Goal: Task Accomplishment & Management: Manage account settings

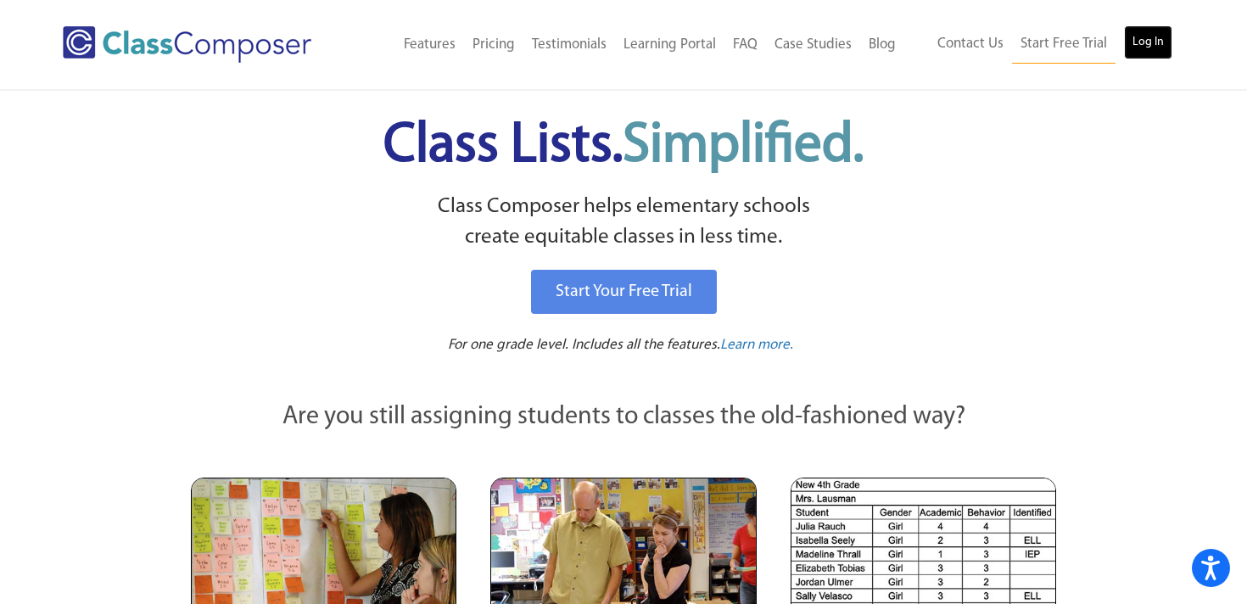
click at [1162, 51] on link "Log In" at bounding box center [1148, 42] width 48 height 34
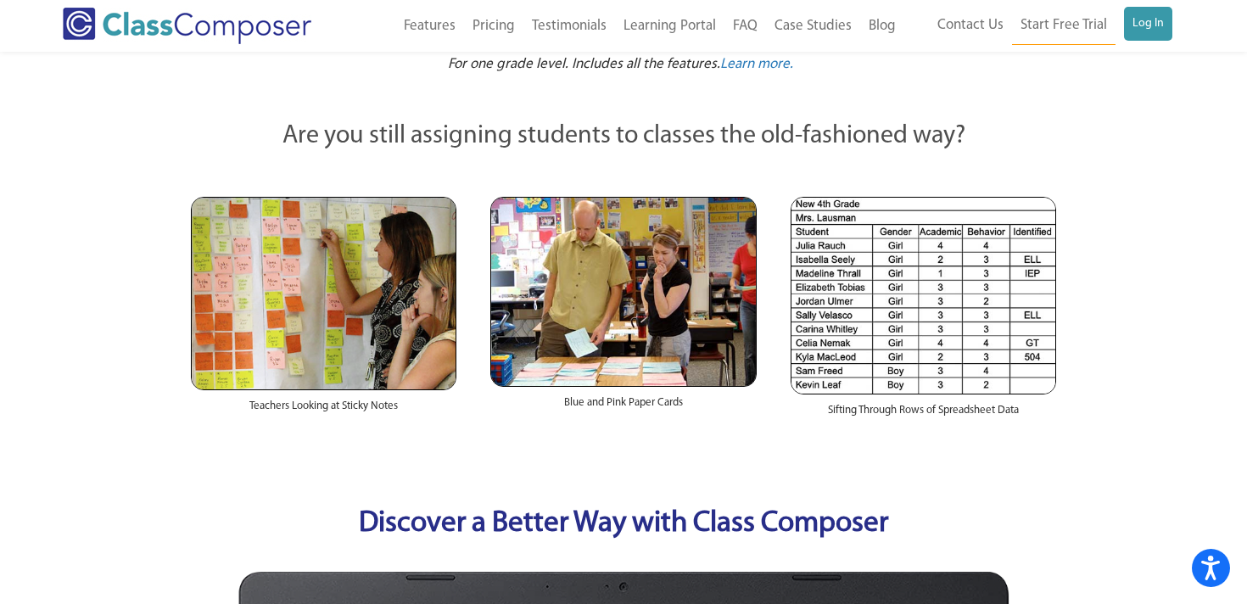
scroll to position [282, 0]
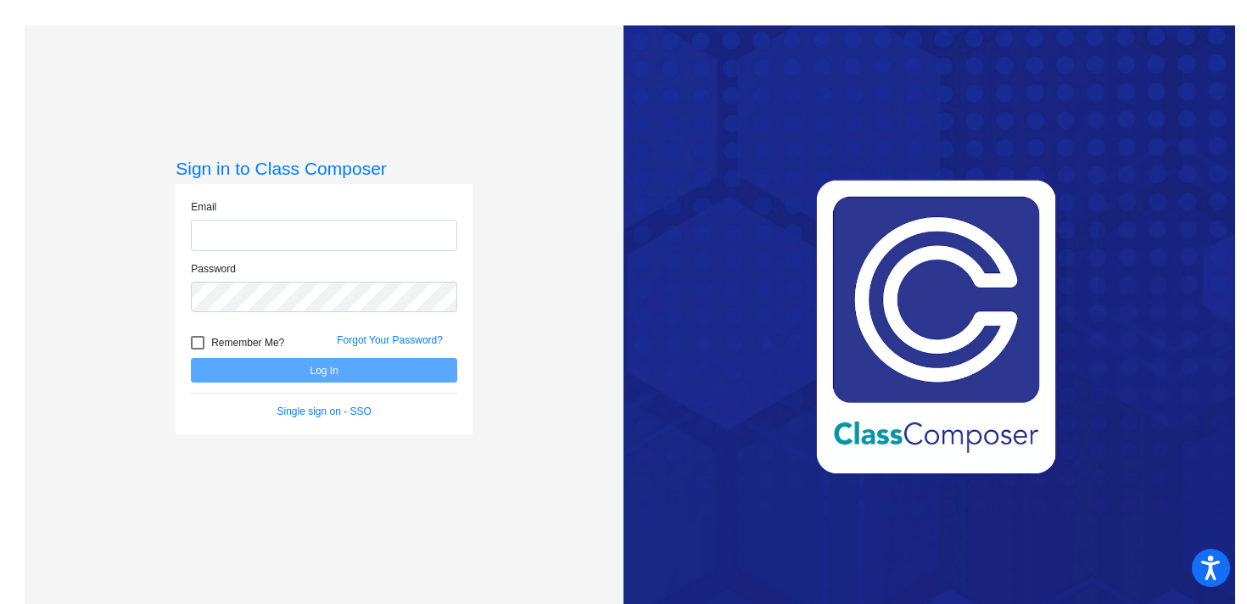
type input "[PERSON_NAME][EMAIL_ADDRESS][PERSON_NAME][DOMAIN_NAME]"
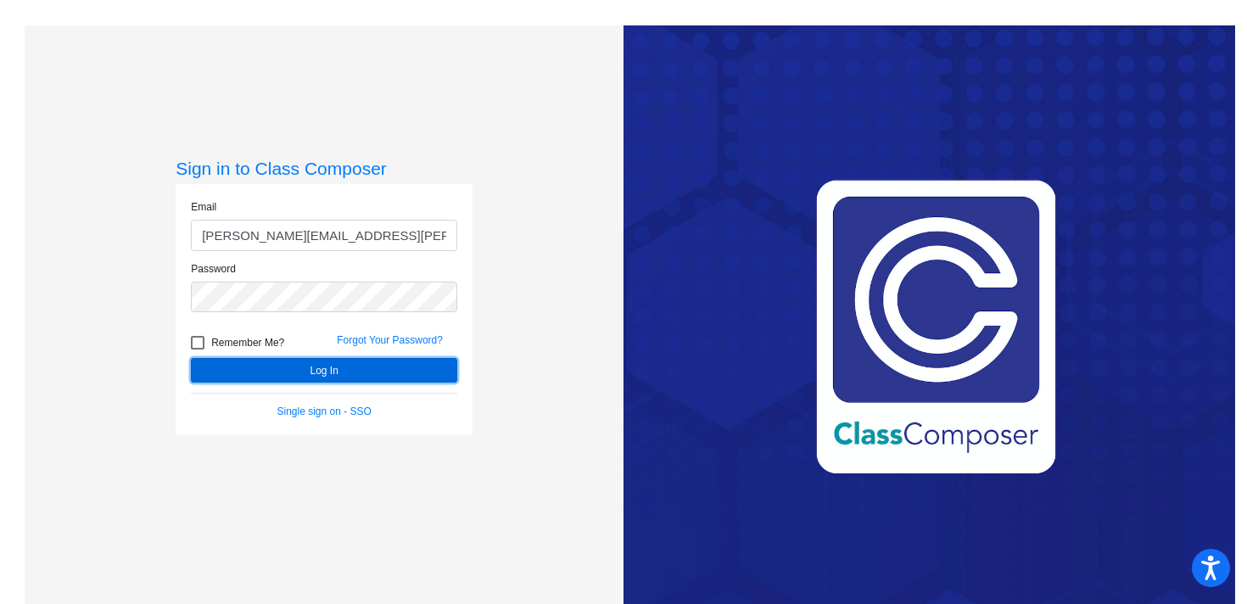
click at [316, 380] on button "Log In" at bounding box center [324, 370] width 266 height 25
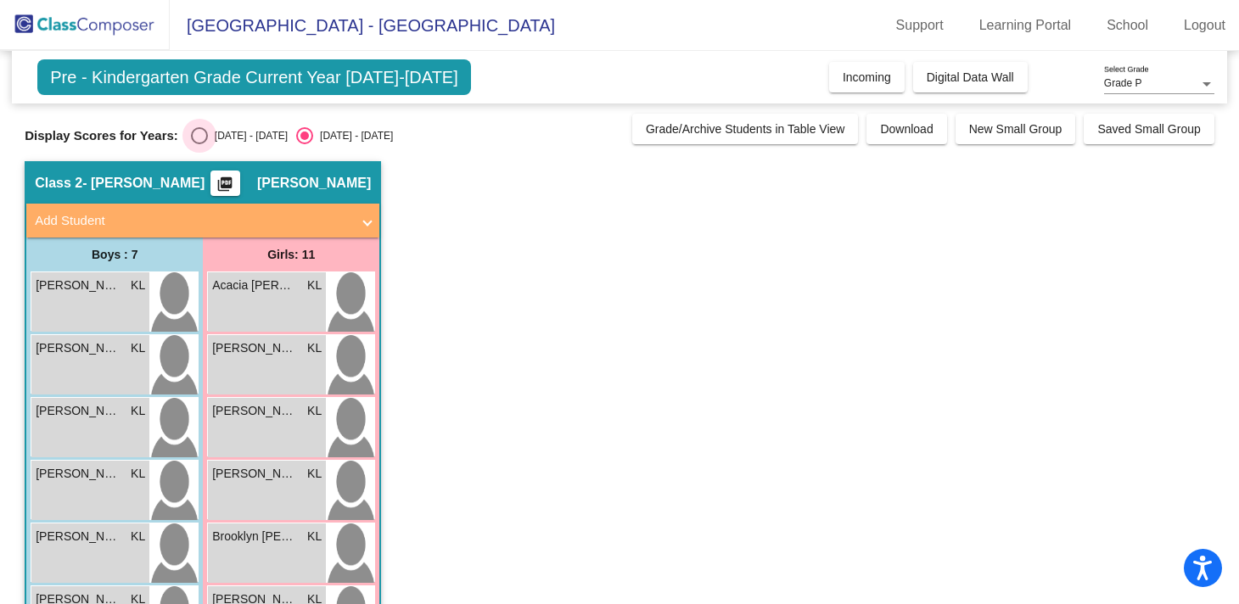
click at [201, 134] on div "Select an option" at bounding box center [199, 135] width 17 height 17
click at [199, 144] on input "[DATE] - [DATE]" at bounding box center [199, 144] width 1 height 1
radio input "true"
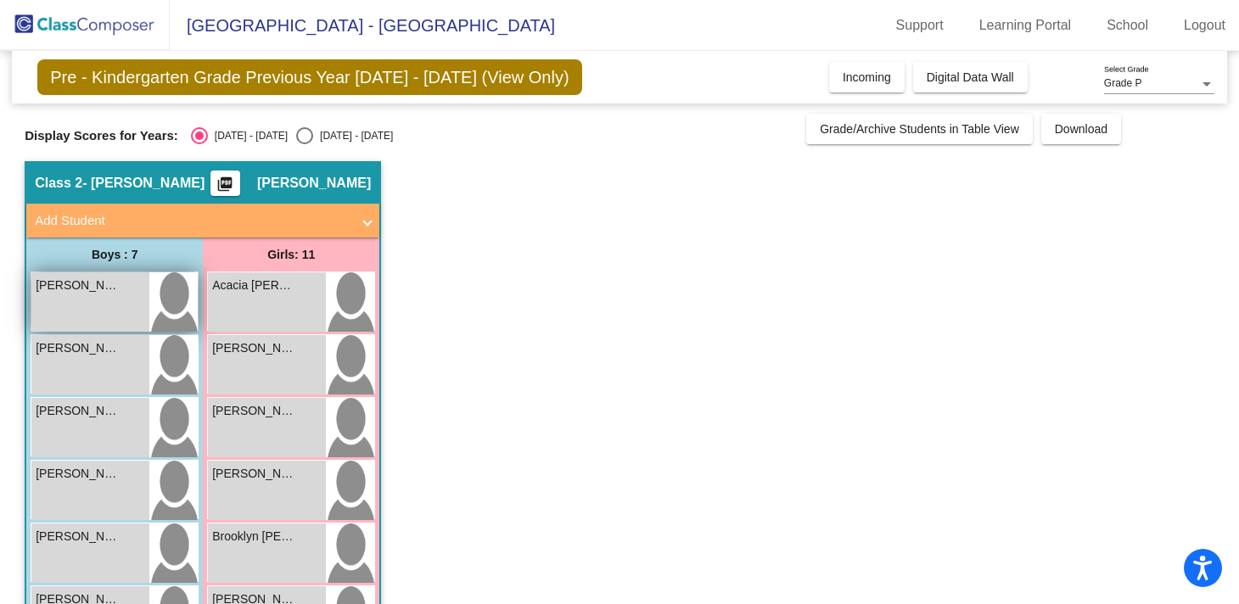
click at [109, 324] on div "[PERSON_NAME] lock do_not_disturb_alt" at bounding box center [90, 301] width 118 height 59
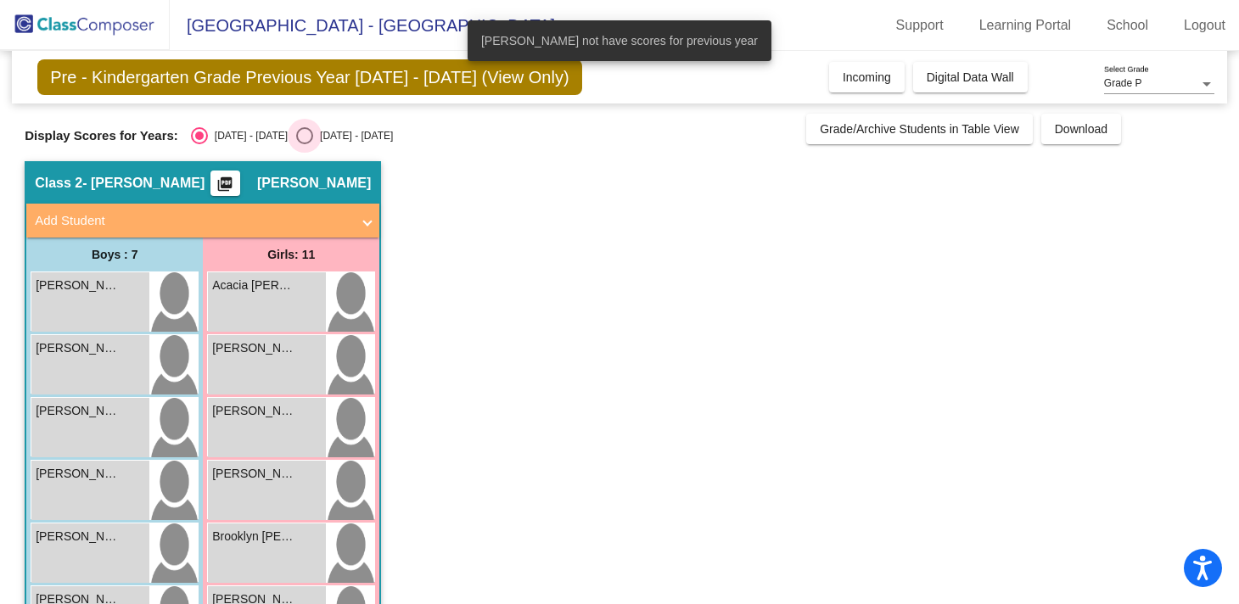
click at [305, 136] on div "Select an option" at bounding box center [305, 136] width 0 height 0
click at [304, 144] on input "[DATE] - [DATE]" at bounding box center [304, 144] width 1 height 1
radio input "true"
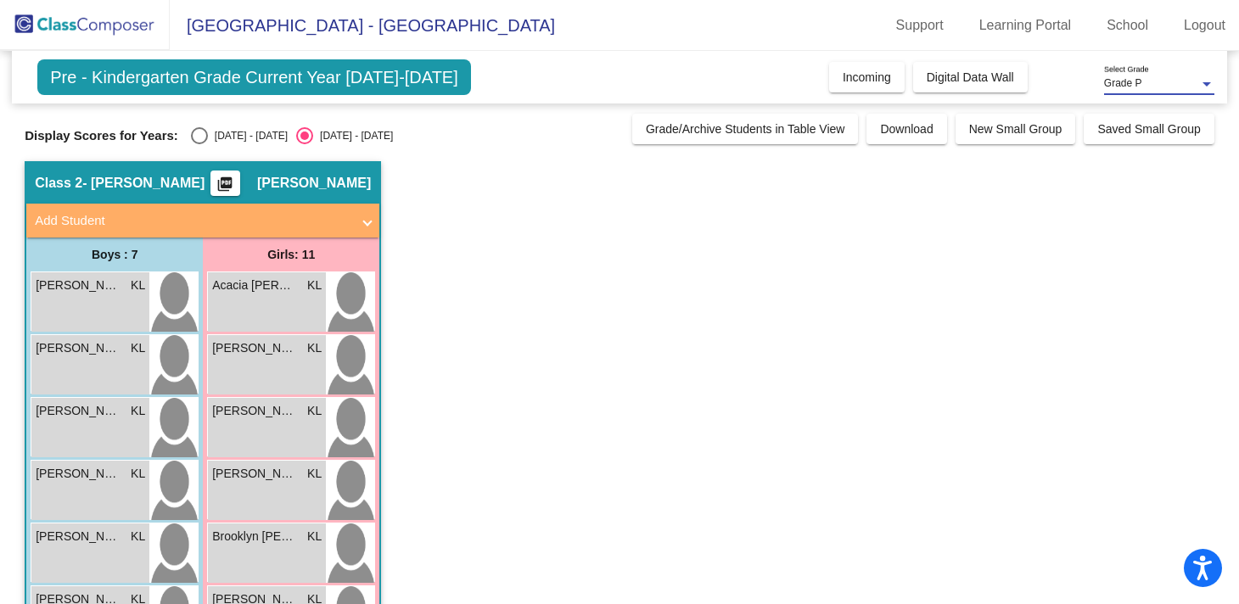
click at [1191, 83] on div "Grade P" at bounding box center [1151, 84] width 95 height 12
click at [1186, 79] on span "Grade P" at bounding box center [1159, 84] width 110 height 31
click at [300, 140] on div "Select an option" at bounding box center [304, 136] width 8 height 8
click at [304, 144] on input "[DATE] - [DATE]" at bounding box center [304, 144] width 1 height 1
click at [205, 138] on div "Select an option" at bounding box center [199, 135] width 17 height 17
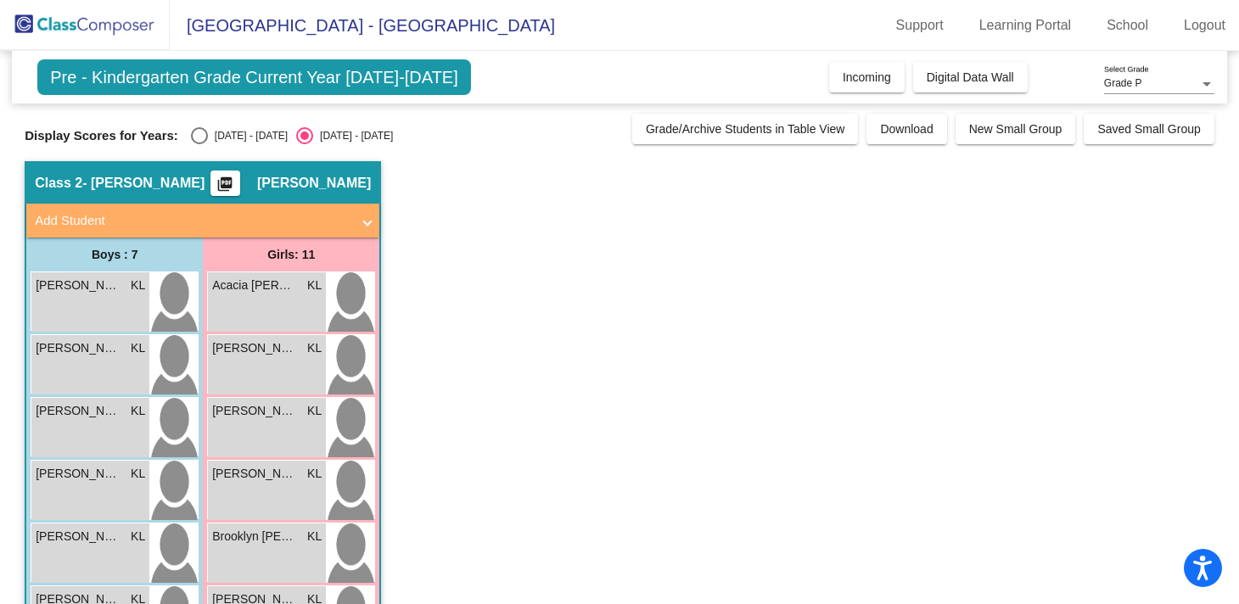
click at [199, 144] on input "[DATE] - [DATE]" at bounding box center [199, 144] width 1 height 1
radio input "true"
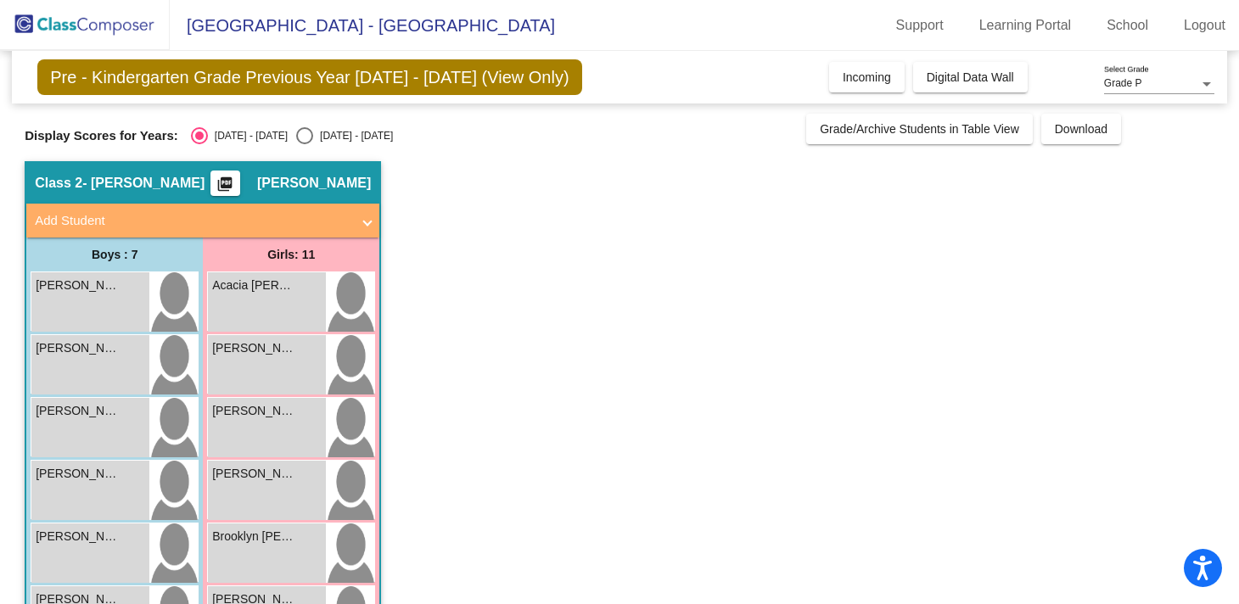
click at [1124, 83] on span "Grade P" at bounding box center [1123, 83] width 38 height 12
click at [1124, 83] on span "Grade P" at bounding box center [1159, 84] width 110 height 31
click at [296, 130] on div "Select an option" at bounding box center [304, 135] width 17 height 17
click at [304, 144] on input "[DATE] - [DATE]" at bounding box center [304, 144] width 1 height 1
radio input "true"
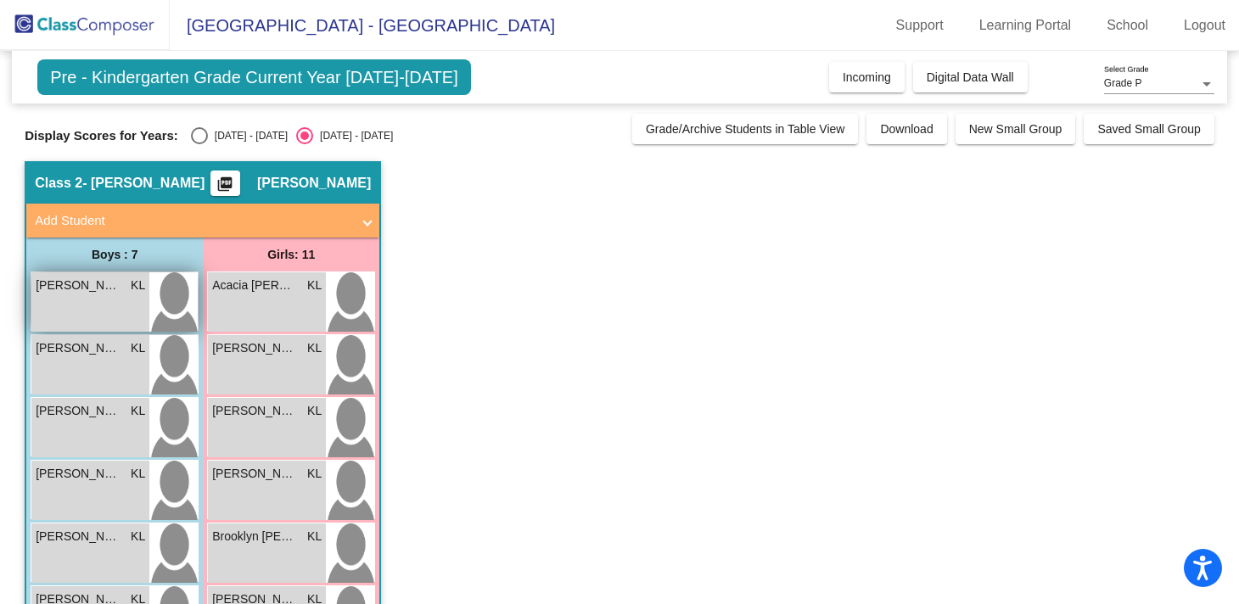
click at [107, 308] on div "[PERSON_NAME] KL lock do_not_disturb_alt" at bounding box center [90, 301] width 118 height 59
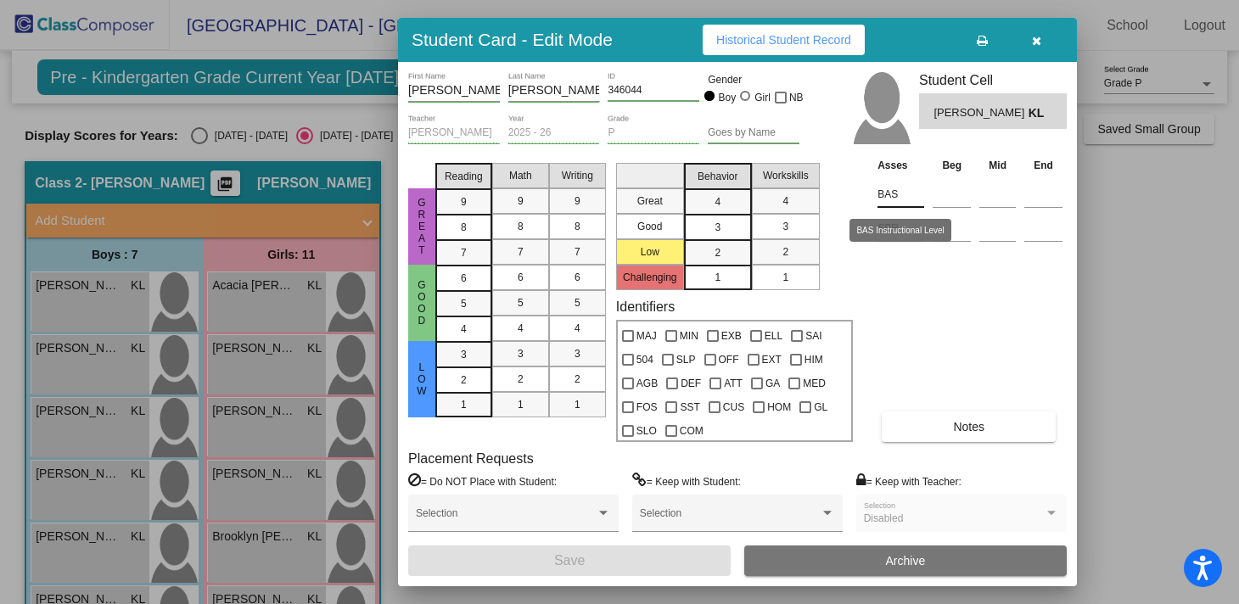
click at [900, 194] on input "BAS" at bounding box center [900, 194] width 47 height 25
click at [900, 201] on input "BAS" at bounding box center [900, 194] width 47 height 25
click at [939, 199] on input at bounding box center [952, 194] width 38 height 25
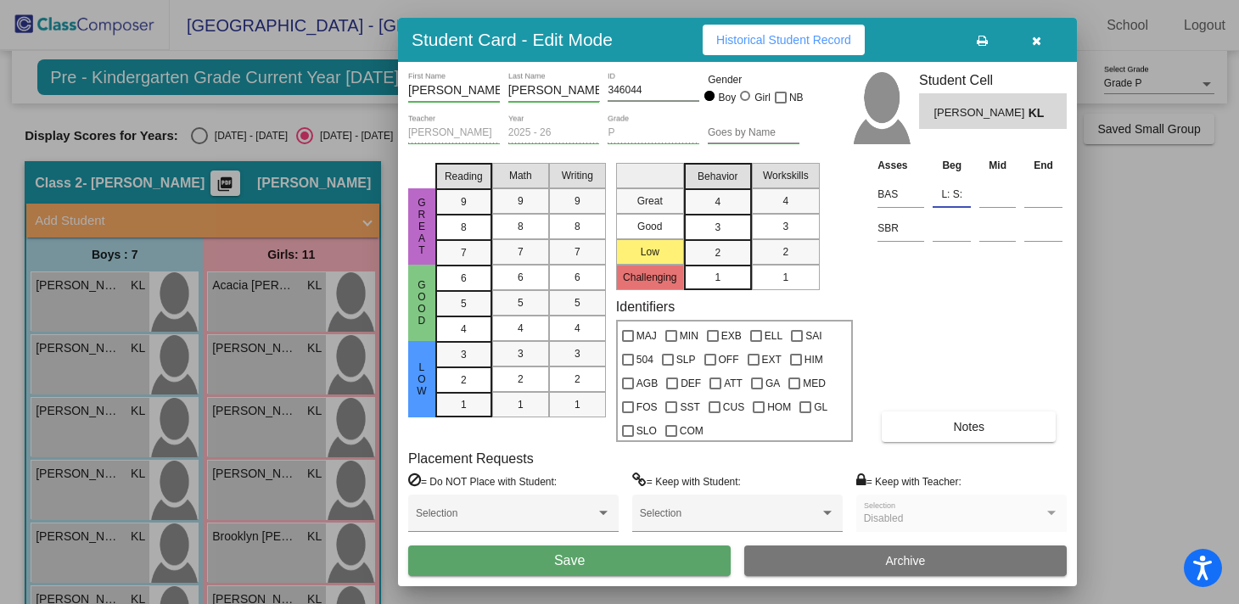
click at [952, 194] on input "L: S:" at bounding box center [952, 194] width 38 height 25
type input "L"
type input "l"
type input "L"
click at [1034, 39] on icon "button" at bounding box center [1036, 41] width 9 height 12
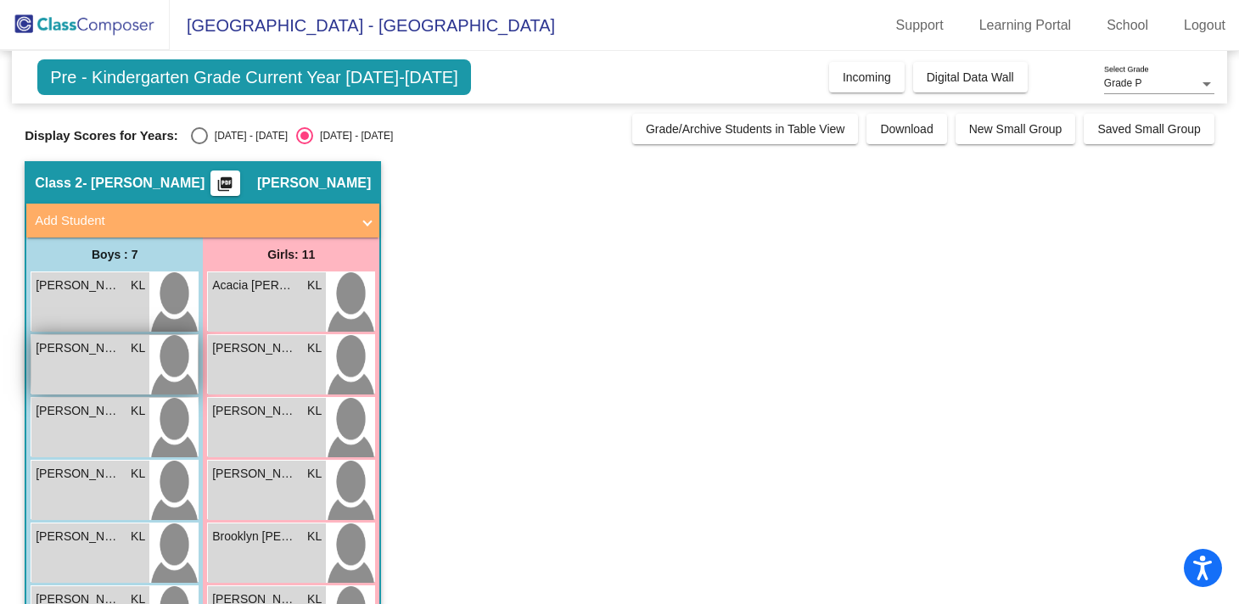
click at [92, 375] on div "[PERSON_NAME] [PERSON_NAME] lock do_not_disturb_alt" at bounding box center [90, 364] width 118 height 59
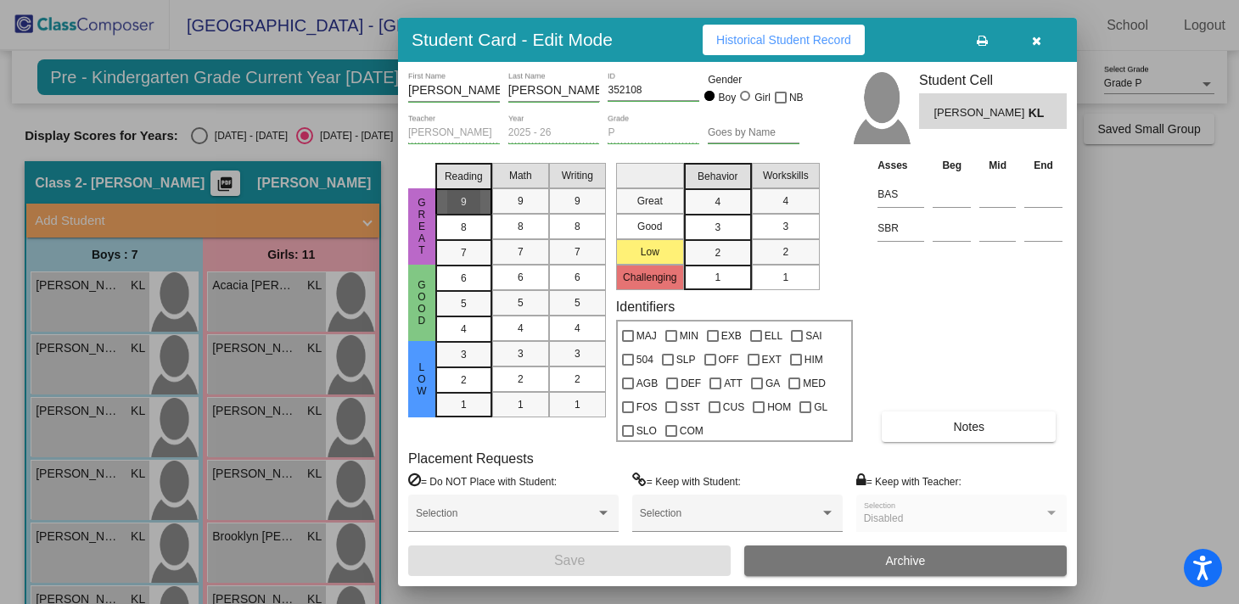
click at [483, 204] on mat-list-option "9" at bounding box center [463, 200] width 57 height 25
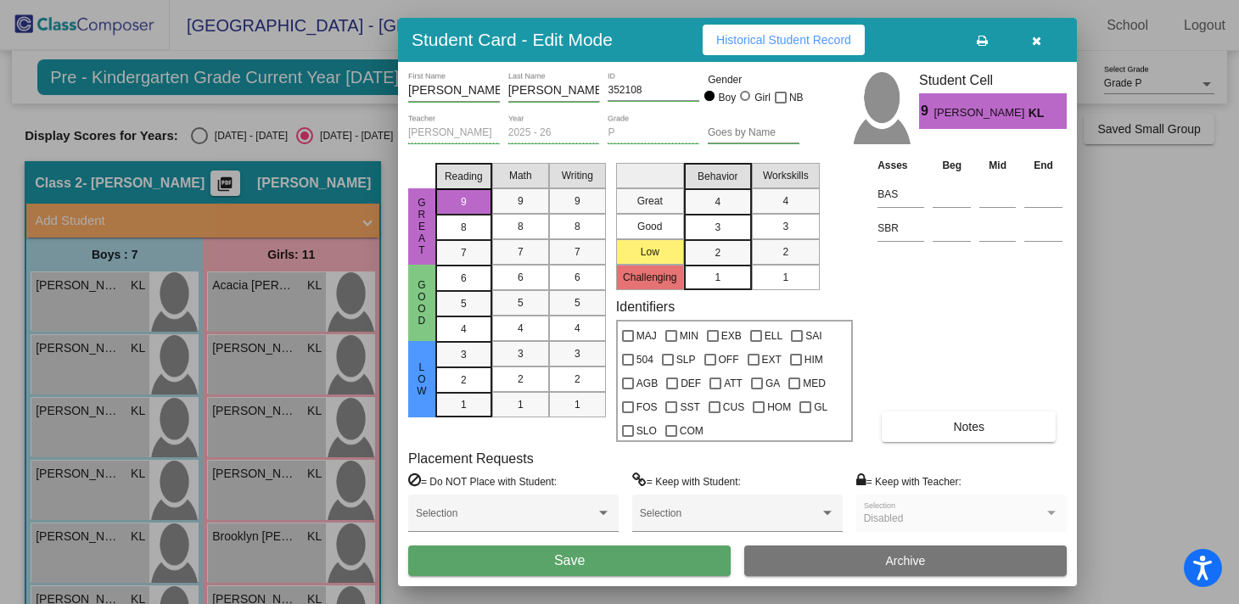
click at [1033, 115] on span "KL" at bounding box center [1041, 113] width 24 height 18
click at [474, 234] on div "8" at bounding box center [463, 227] width 33 height 25
click at [468, 208] on div "9" at bounding box center [463, 201] width 33 height 25
click at [457, 205] on div "9" at bounding box center [463, 201] width 33 height 25
click at [418, 170] on div at bounding box center [421, 172] width 27 height 32
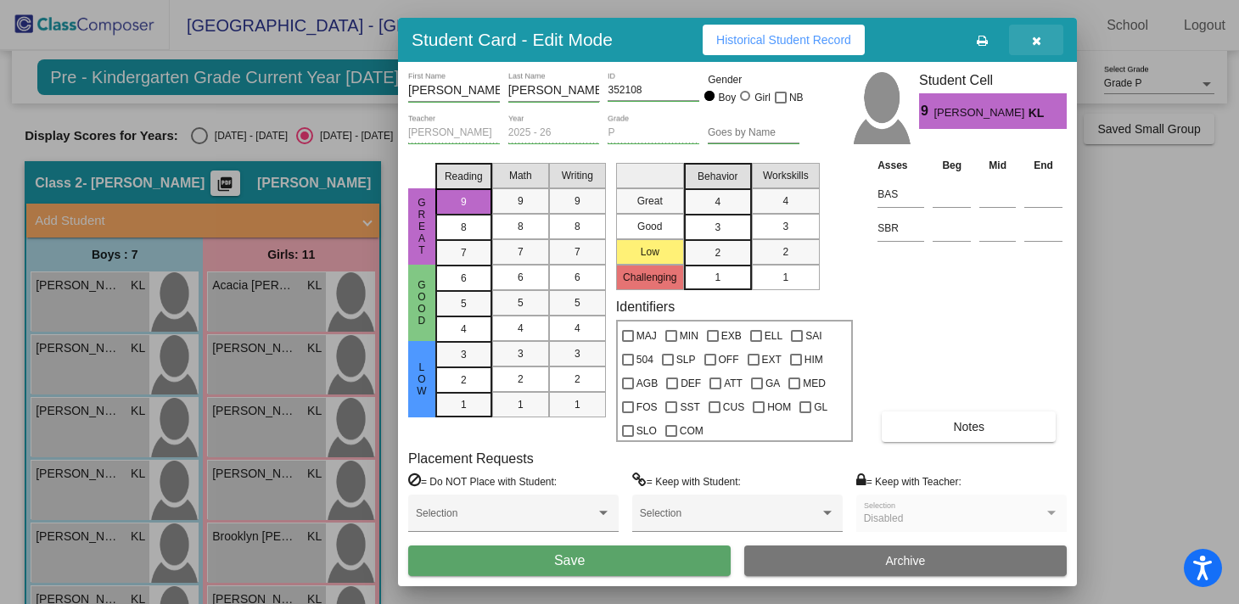
click at [1043, 41] on button "button" at bounding box center [1036, 40] width 54 height 31
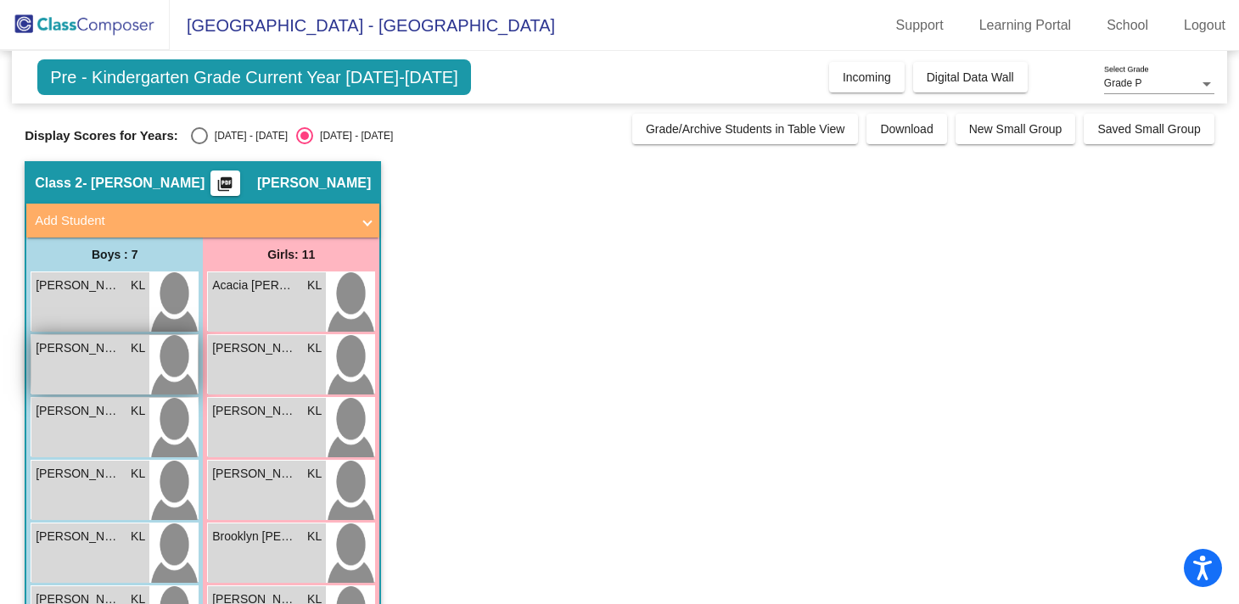
click at [87, 373] on div "[PERSON_NAME] [PERSON_NAME] lock do_not_disturb_alt" at bounding box center [90, 364] width 118 height 59
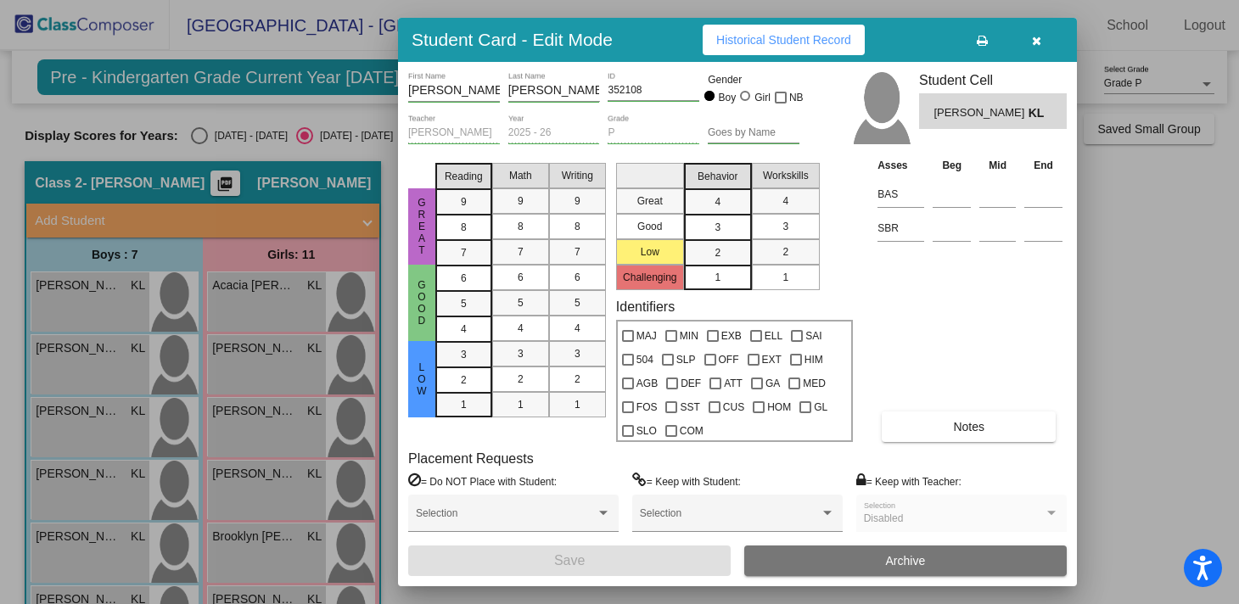
click at [87, 307] on div at bounding box center [619, 302] width 1239 height 604
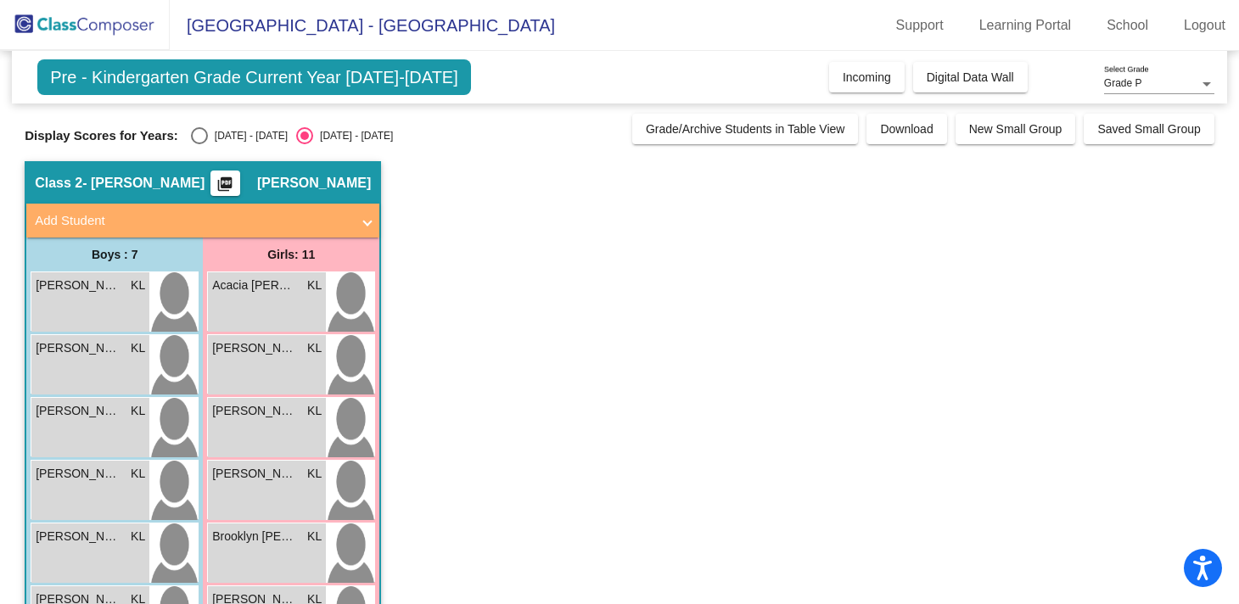
click at [87, 307] on div "[PERSON_NAME] KL lock do_not_disturb_alt" at bounding box center [90, 301] width 118 height 59
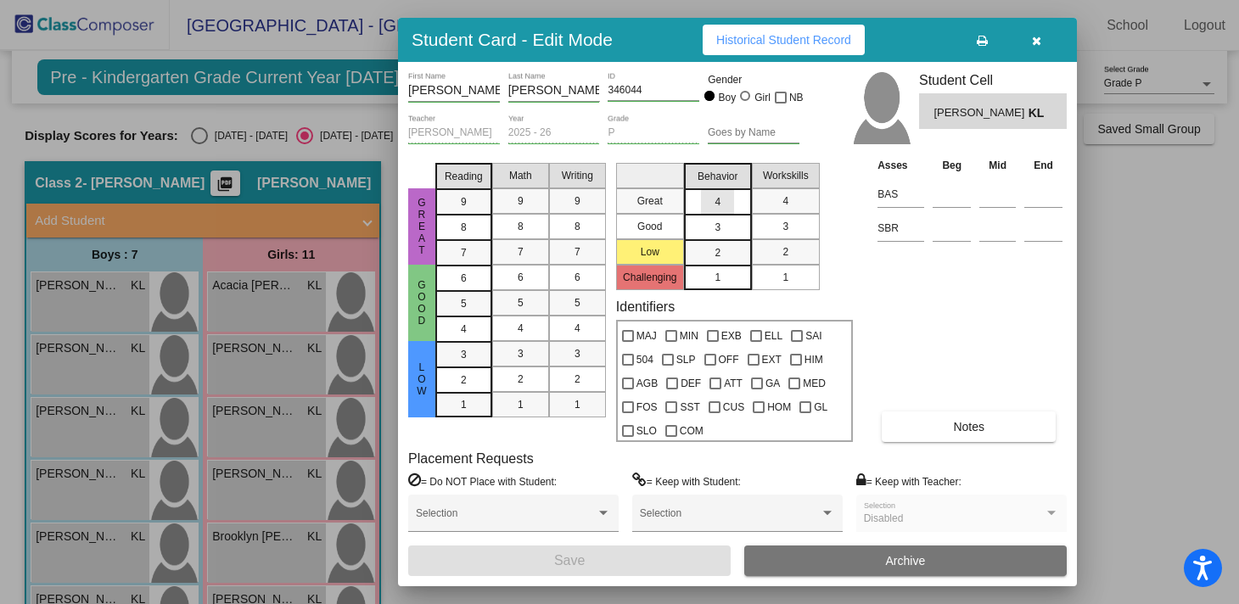
click at [723, 206] on div "4" at bounding box center [717, 201] width 33 height 25
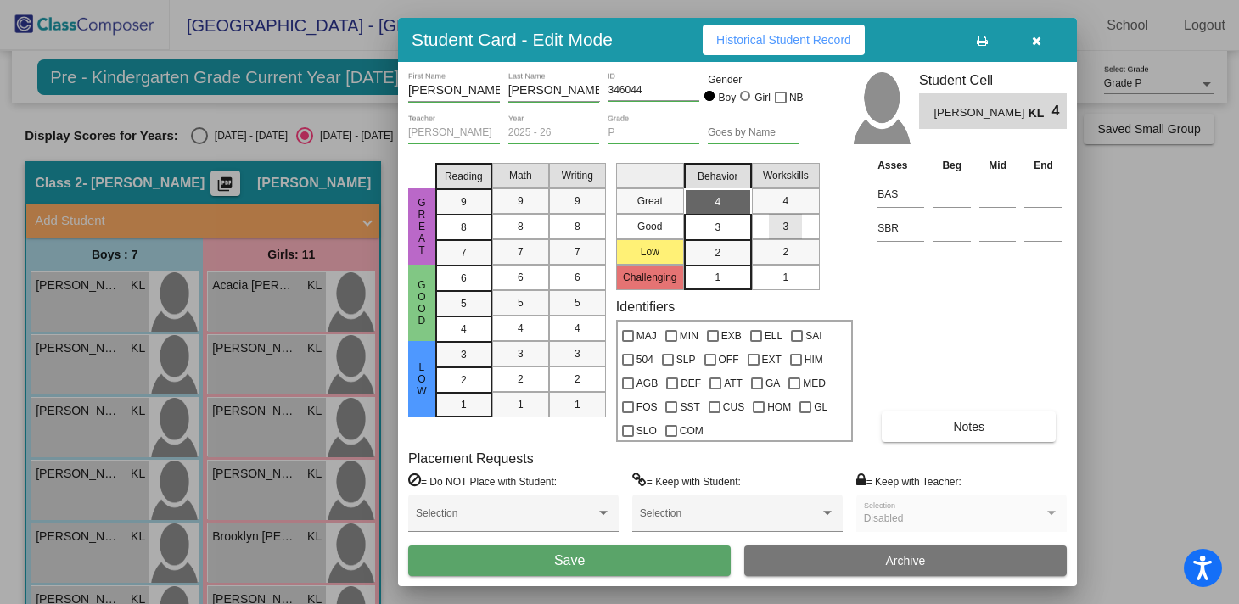
click at [807, 234] on mat-list-option "3" at bounding box center [786, 226] width 68 height 25
click at [907, 196] on input "BAS" at bounding box center [900, 194] width 47 height 25
click at [890, 194] on input "BAS" at bounding box center [900, 194] width 47 height 25
click at [939, 193] on input at bounding box center [952, 194] width 38 height 25
type input "L7 S0"
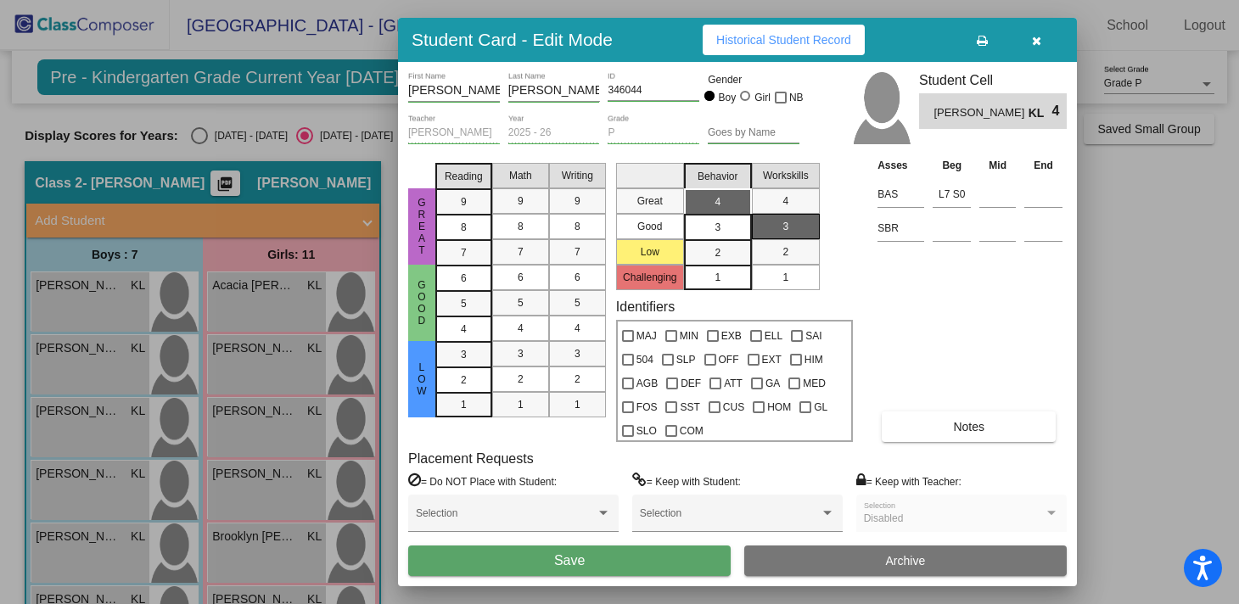
click at [1001, 274] on div "Asses Beg Mid End BAS L7 S0 SBR Notes" at bounding box center [969, 299] width 193 height 286
click at [1037, 46] on icon "button" at bounding box center [1036, 41] width 9 height 12
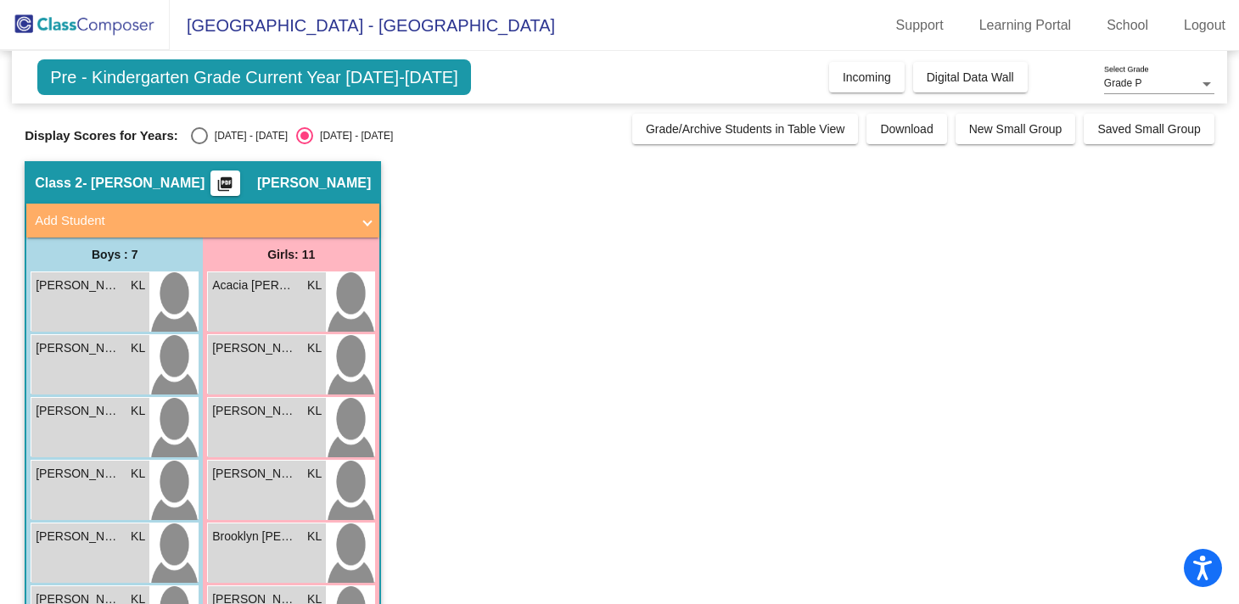
click at [525, 451] on app-classroom "Class 2 - [PERSON_NAME] picture_as_pdf [PERSON_NAME] Add Student First Name Las…" at bounding box center [620, 575] width 1190 height 828
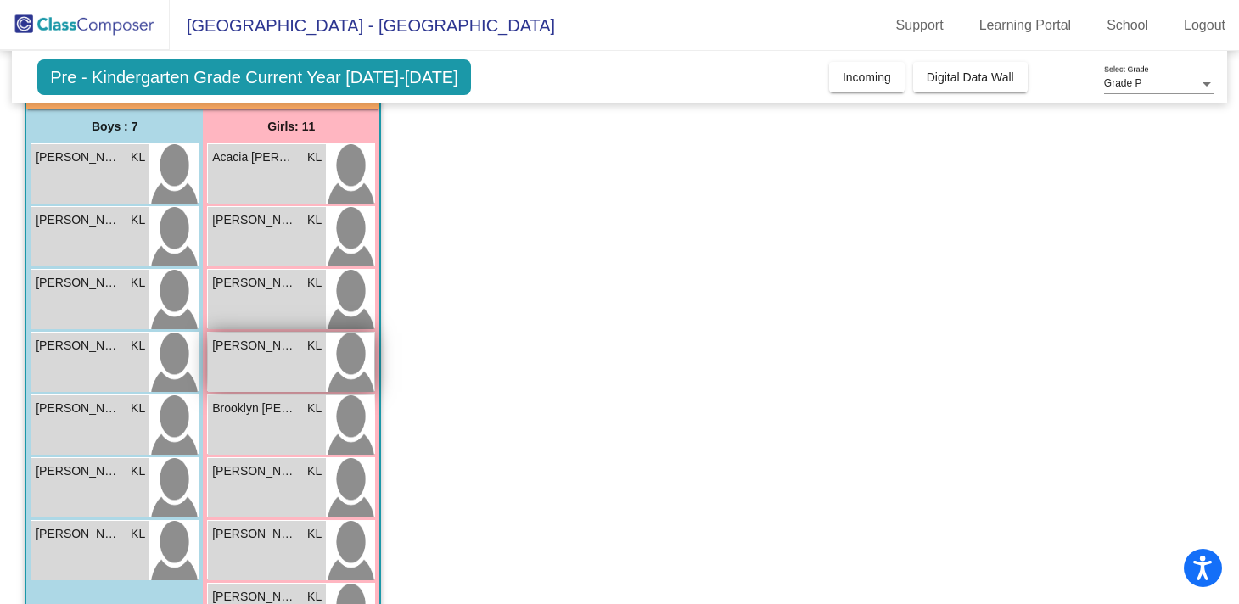
scroll to position [129, 0]
click at [260, 287] on span "[PERSON_NAME] [PERSON_NAME]" at bounding box center [254, 282] width 85 height 18
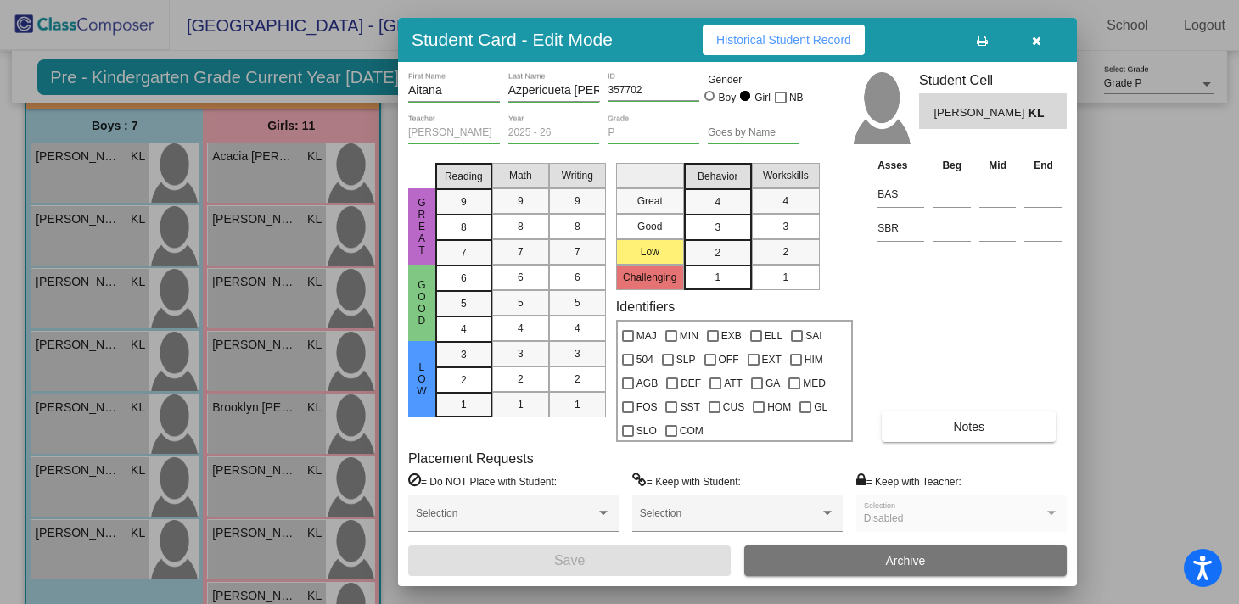
click at [838, 560] on button "Archive" at bounding box center [905, 561] width 322 height 31
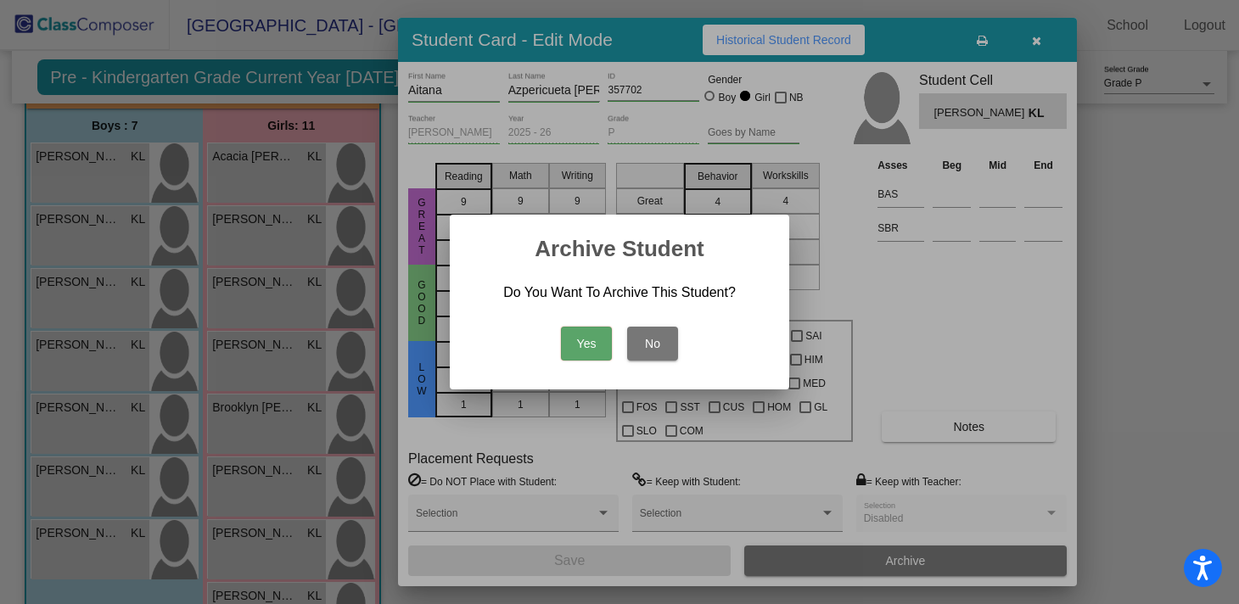
click at [586, 343] on button "Yes" at bounding box center [586, 344] width 51 height 34
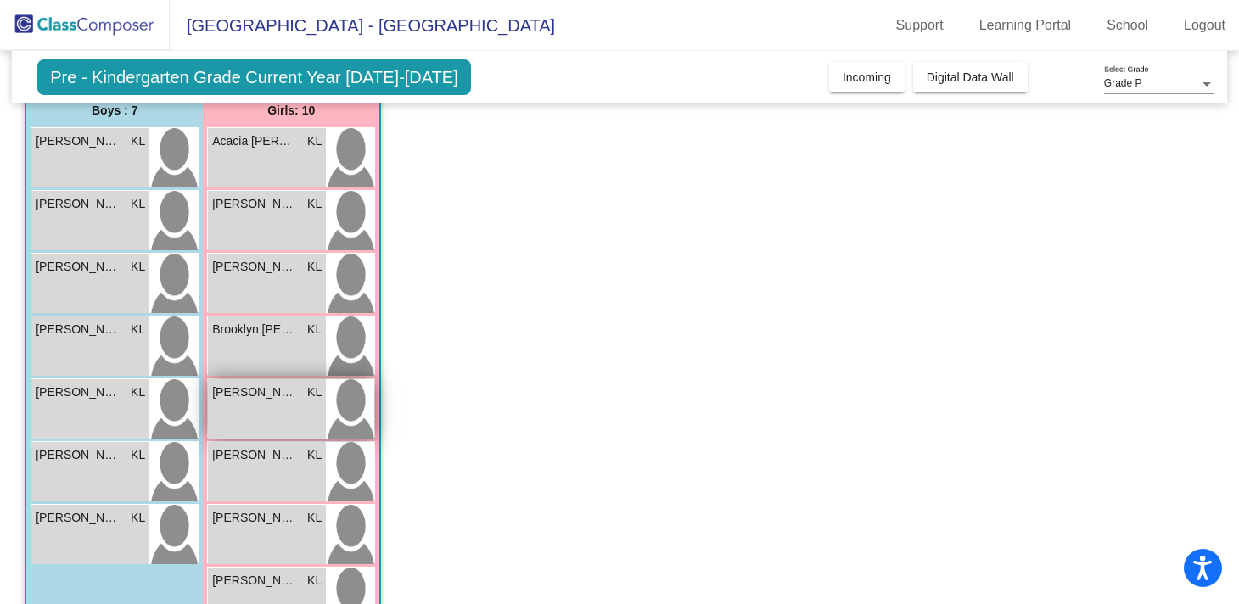
scroll to position [120, 0]
